Goal: Task Accomplishment & Management: Manage account settings

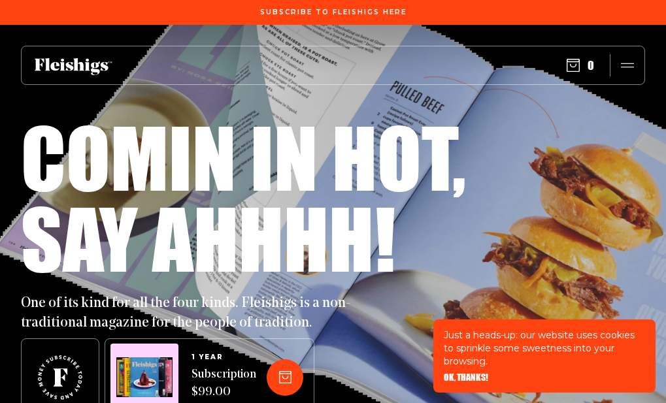
click at [630, 63] on use "button" at bounding box center [627, 65] width 13 height 5
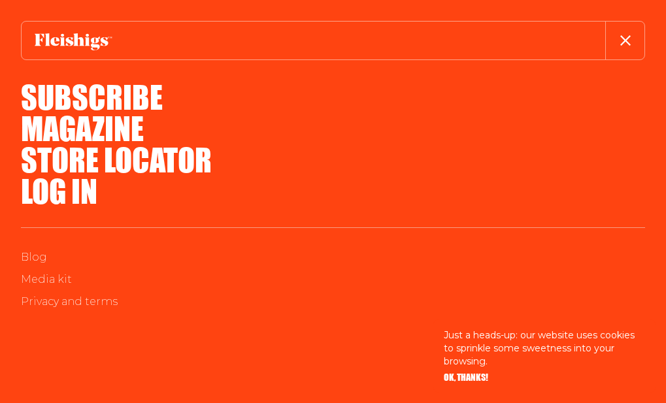
click at [65, 194] on link "Log in" at bounding box center [59, 190] width 77 height 47
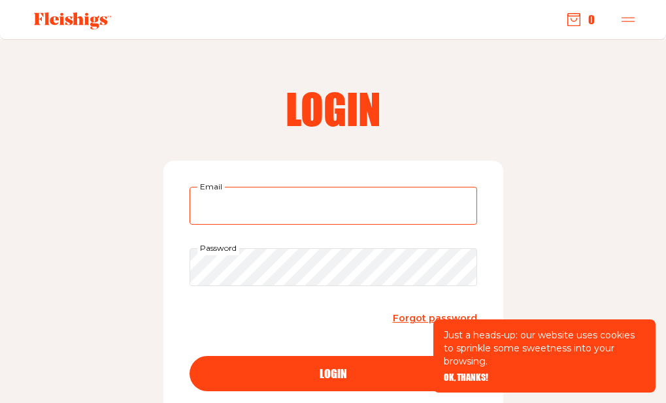
click at [251, 201] on input "Email" at bounding box center [334, 206] width 288 height 38
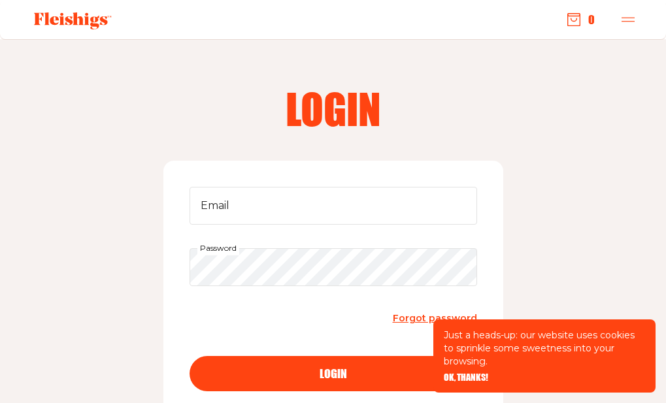
click at [456, 373] on span "OK, THANKS!" at bounding box center [466, 368] width 44 height 9
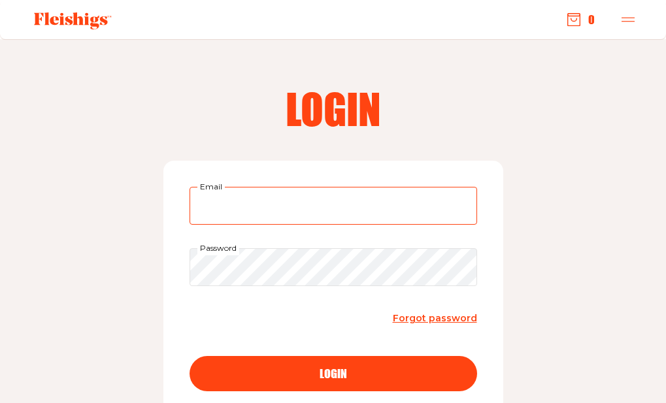
click at [230, 202] on input "Email" at bounding box center [334, 206] width 288 height 38
type input "reneesojcher@gmail.com"
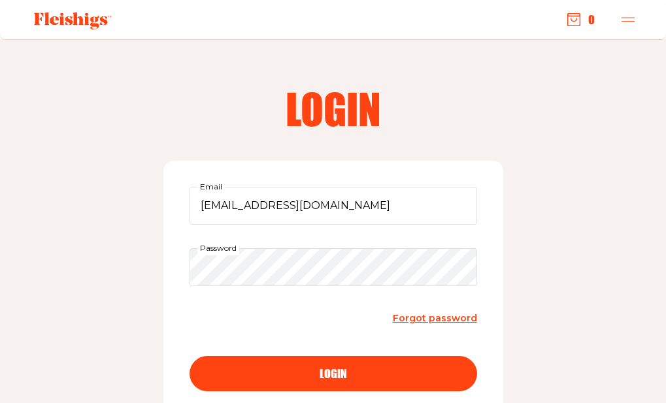
click at [407, 318] on span "Forgot password" at bounding box center [435, 319] width 84 height 12
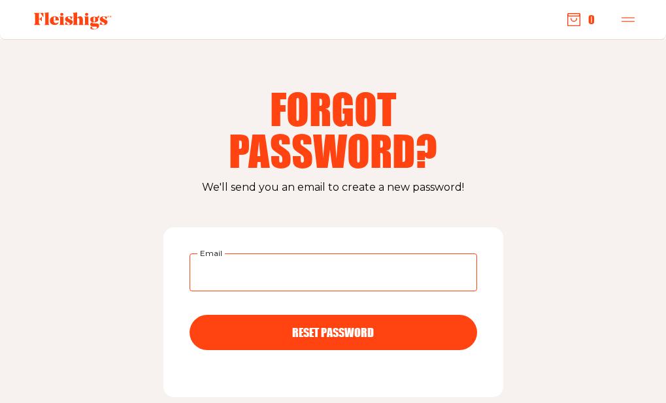
click at [345, 286] on input "Email" at bounding box center [334, 273] width 288 height 38
type input "reneesojcher@"
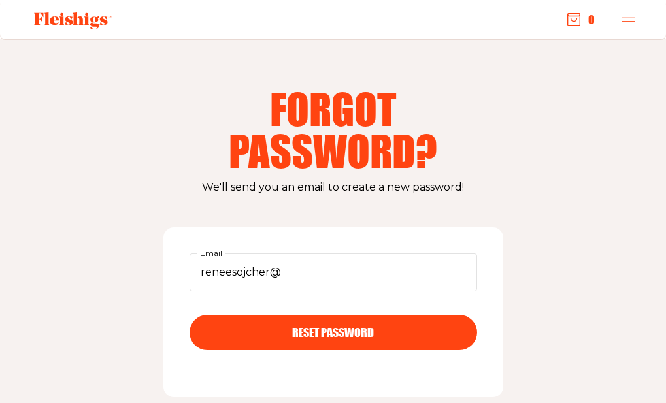
click at [624, 22] on icon "button" at bounding box center [628, 19] width 13 height 13
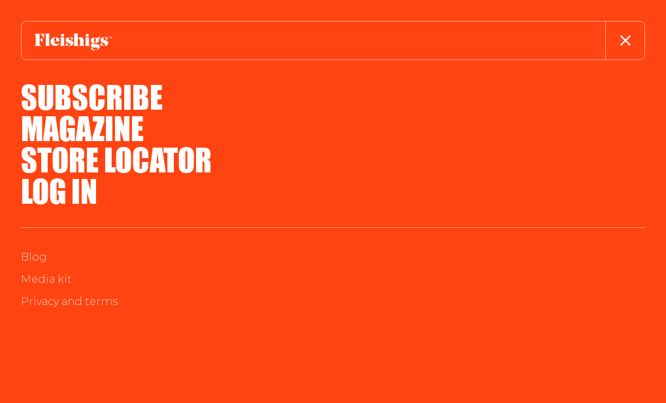
click at [54, 190] on link "Log in" at bounding box center [59, 190] width 77 height 47
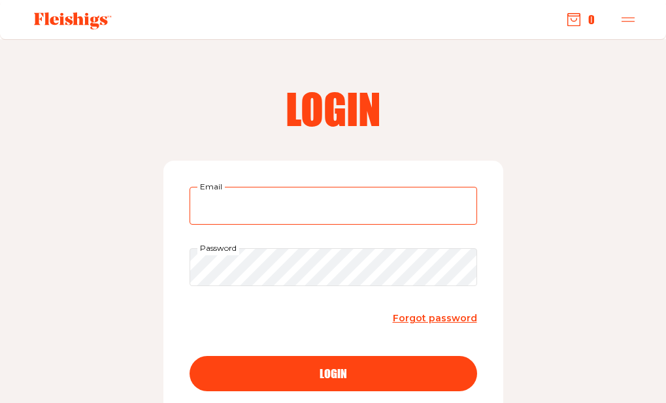
click at [220, 199] on input "Email" at bounding box center [334, 206] width 288 height 38
type input "reneesojcher@gmail.com"
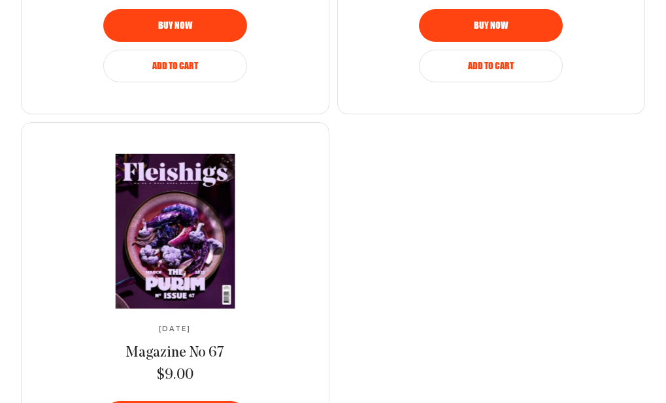
scroll to position [2036, 0]
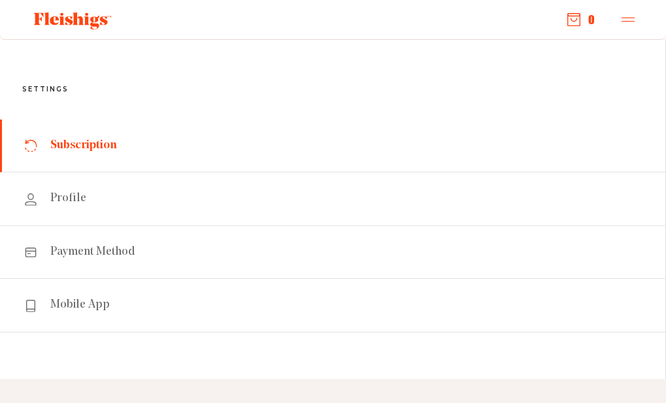
click at [90, 159] on link "Subscription" at bounding box center [333, 146] width 666 height 53
click at [95, 148] on span "Subscription" at bounding box center [83, 146] width 67 height 16
